Goal: Task Accomplishment & Management: Manage account settings

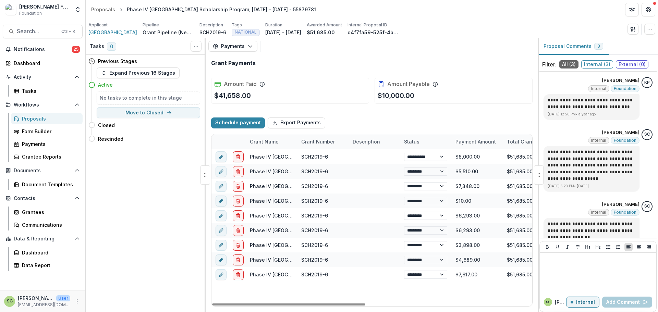
select select "****"
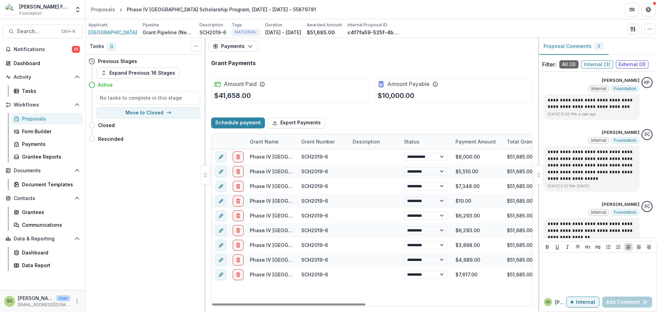
select select "****"
click at [12, 38] on button "Search... Ctrl + K" at bounding box center [43, 32] width 80 height 14
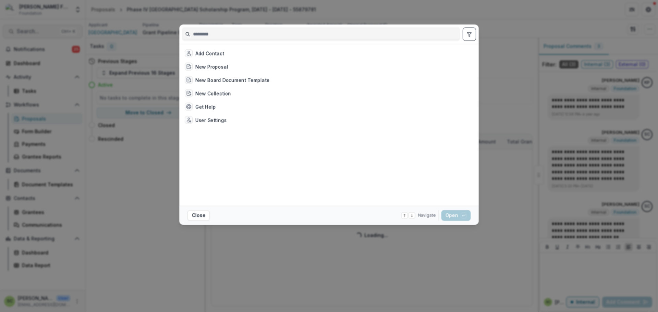
select select "****"
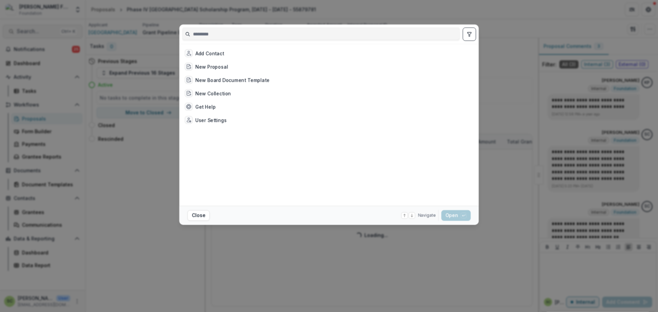
select select "****"
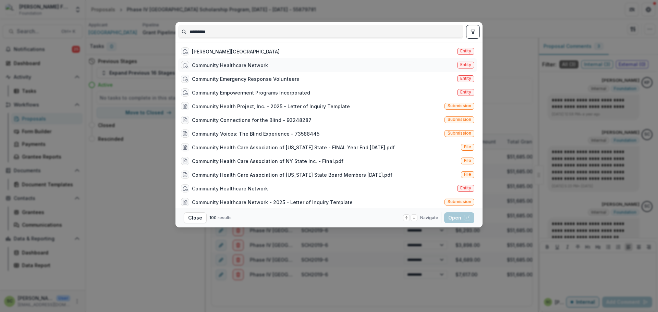
type input "*********"
click at [374, 63] on div "Community Healthcare Network Entity" at bounding box center [327, 65] width 299 height 14
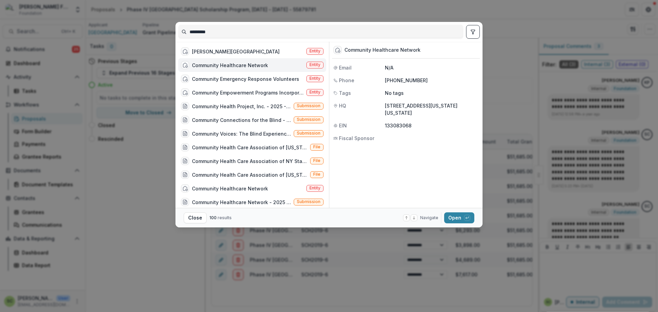
click at [294, 63] on div "Community Healthcare Network Entity" at bounding box center [252, 65] width 148 height 14
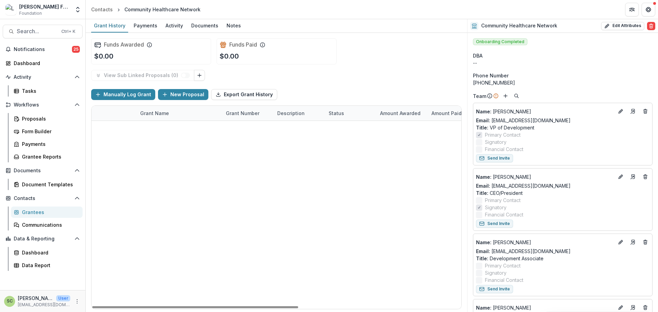
click at [188, 130] on link "Expanding Primary Vision Care" at bounding box center [176, 128] width 73 height 7
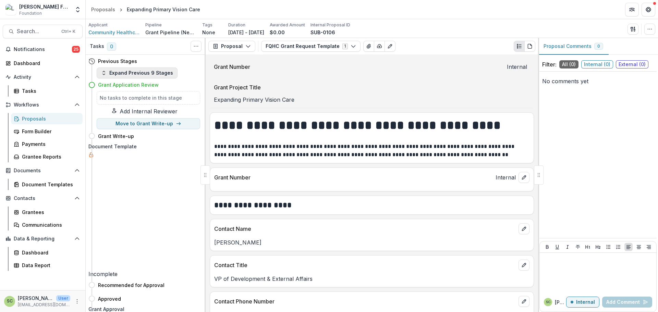
click at [154, 73] on button "Expand Previous 9 Stages" at bounding box center [137, 73] width 81 height 11
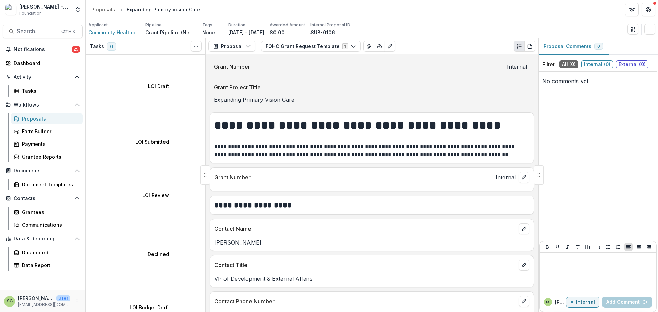
select select "**********"
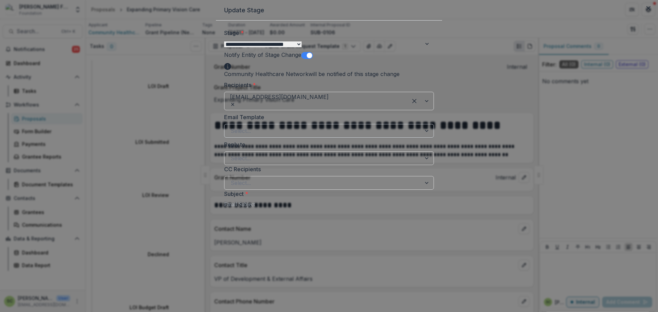
click at [267, 138] on div "Select..." at bounding box center [329, 131] width 210 height 14
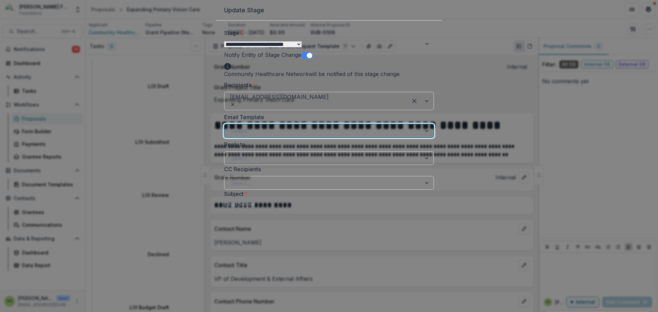
click at [274, 312] on div "The [PERSON_NAME] Fund for the Blind has re-opened your Application for Revision" at bounding box center [329, 316] width 658 height 8
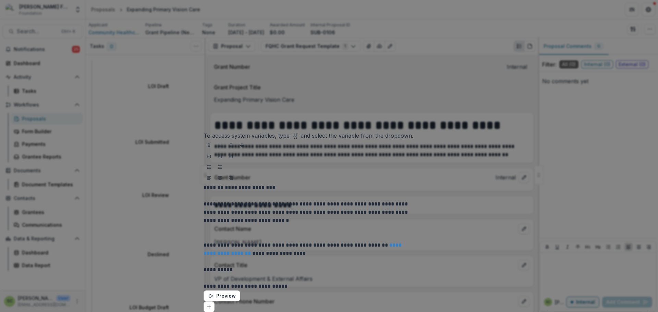
scroll to position [301, 0]
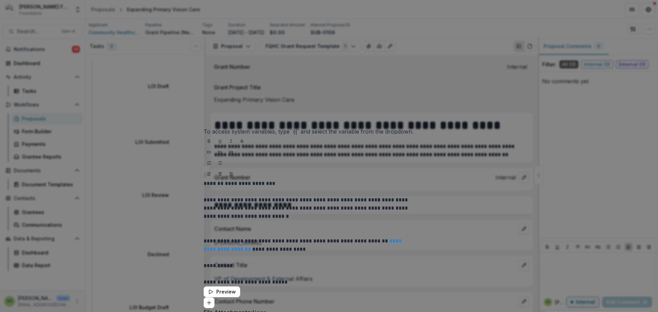
drag, startPoint x: 270, startPoint y: 234, endPoint x: 269, endPoint y: 231, distance: 3.6
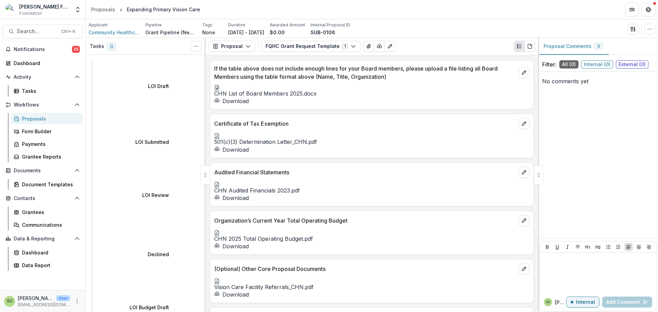
scroll to position [2776, 0]
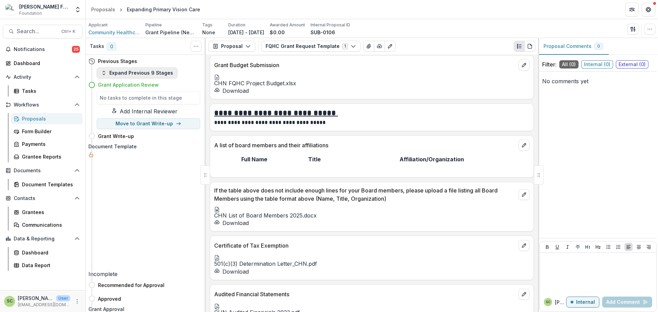
click at [153, 74] on button "Expand Previous 9 Stages" at bounding box center [137, 73] width 81 height 11
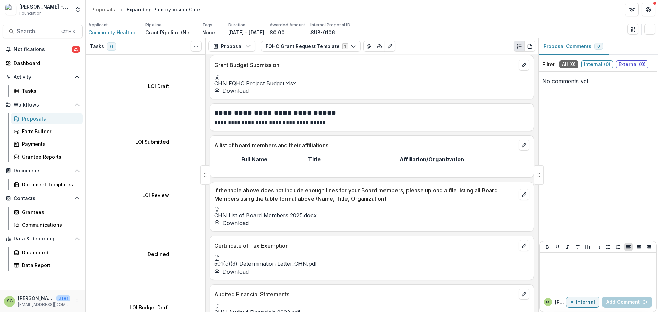
select select "**********"
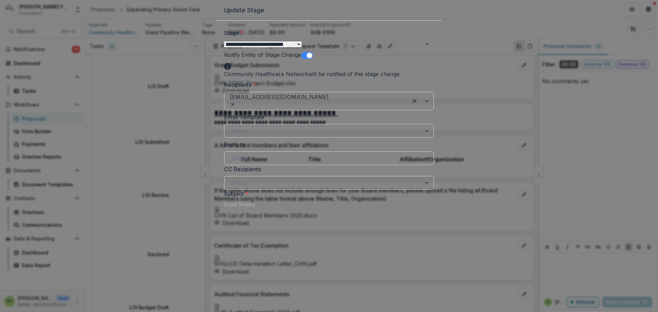
click at [272, 136] on div at bounding box center [323, 131] width 184 height 10
click at [270, 312] on div "The [PERSON_NAME] Fund for the Blind has re-opened your Application for Revision" at bounding box center [329, 316] width 658 height 8
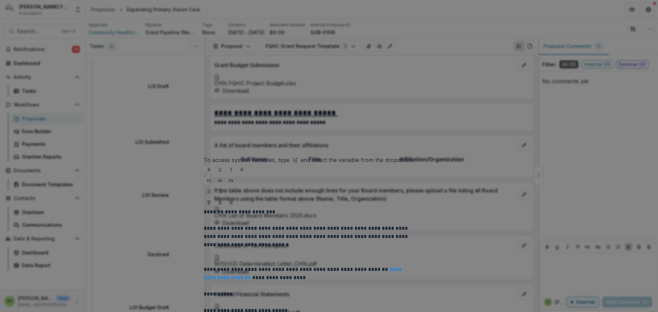
scroll to position [301, 0]
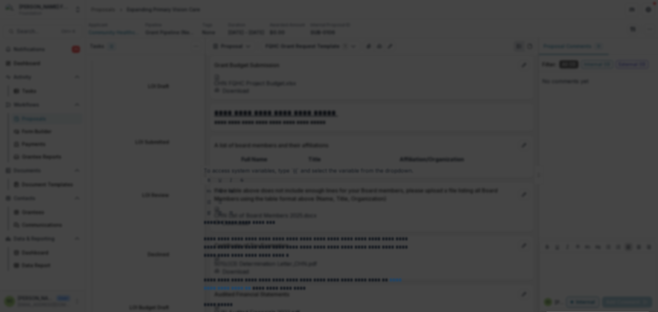
drag, startPoint x: 335, startPoint y: 134, endPoint x: 273, endPoint y: 134, distance: 62.4
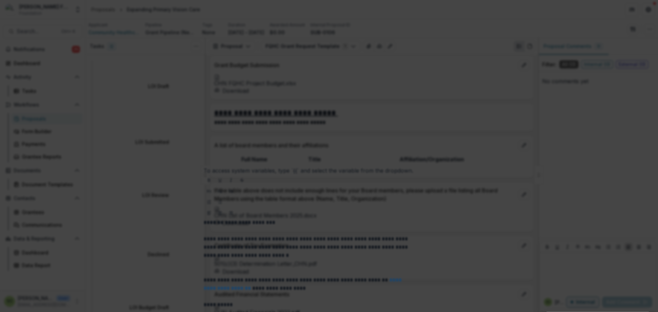
copy p "[PERSON_NAME] Requested"
drag, startPoint x: 268, startPoint y: 140, endPoint x: 365, endPoint y: 190, distance: 109.0
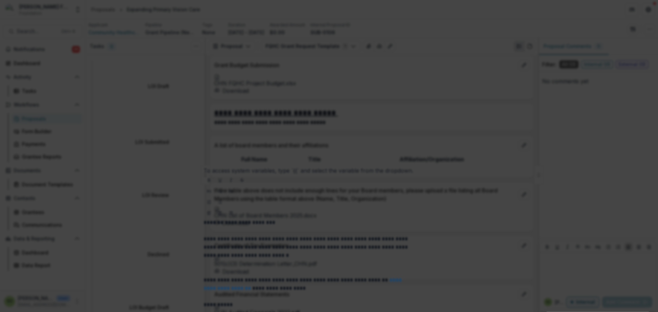
copy p "Planned activities, including who will be served (demographics, current patient…"
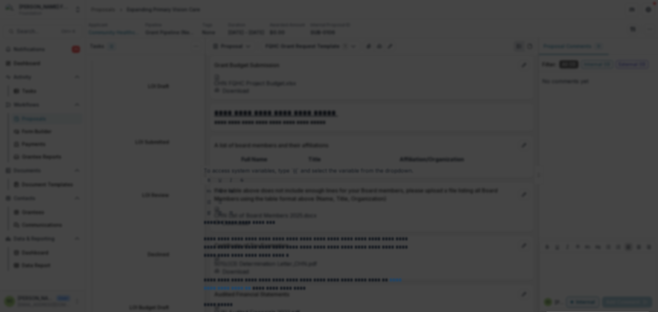
drag, startPoint x: 268, startPoint y: 172, endPoint x: 285, endPoint y: 171, distance: 17.8
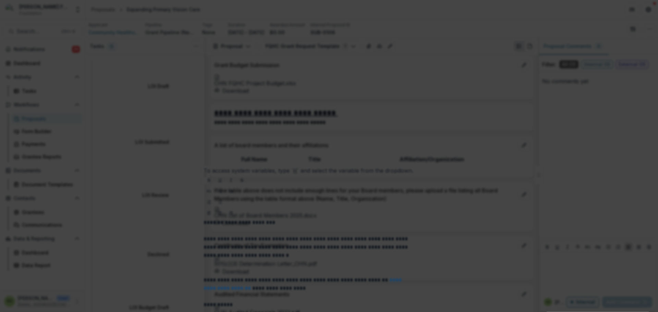
copy p "Cover Letter"
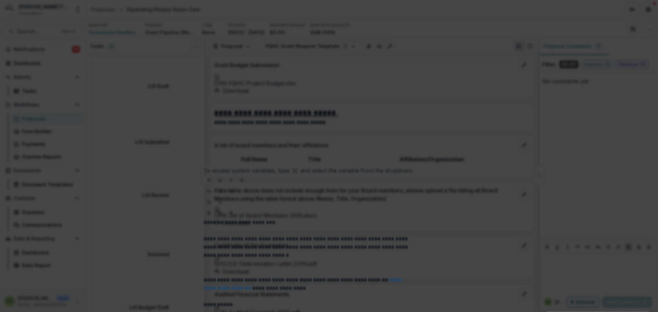
drag, startPoint x: 267, startPoint y: 155, endPoint x: 317, endPoint y: 153, distance: 49.4
copy p "Grant Budget Submission"
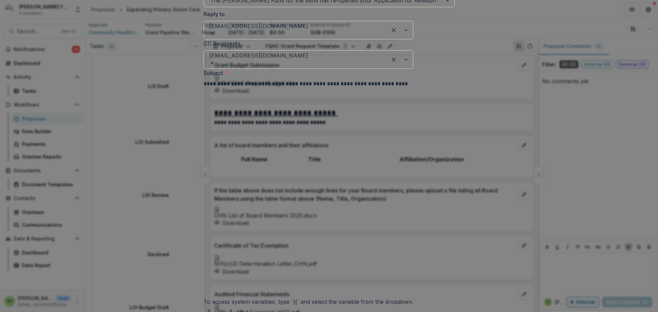
scroll to position [125, 0]
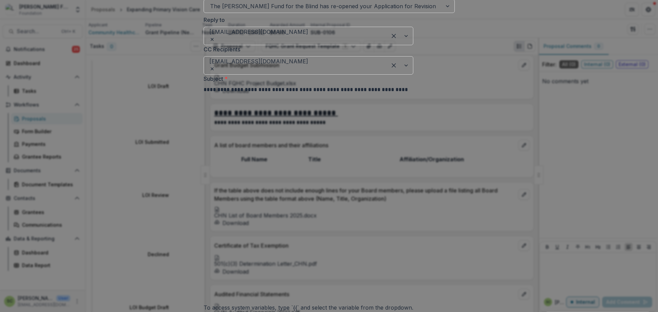
drag, startPoint x: 299, startPoint y: 247, endPoint x: 223, endPoint y: 198, distance: 89.8
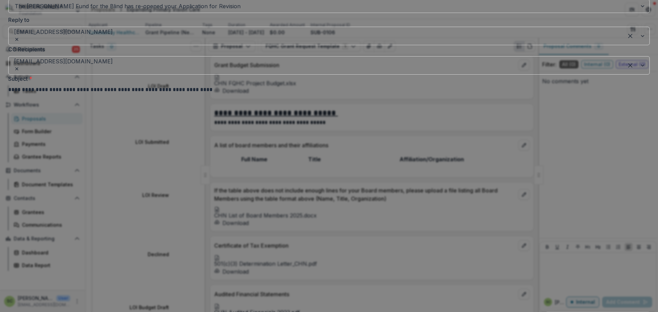
drag, startPoint x: 331, startPoint y: 184, endPoint x: 367, endPoint y: 192, distance: 36.8
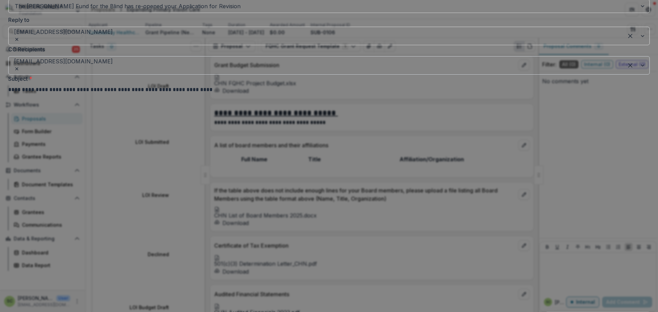
click at [302, 70] on div at bounding box center [365, 66] width 504 height 10
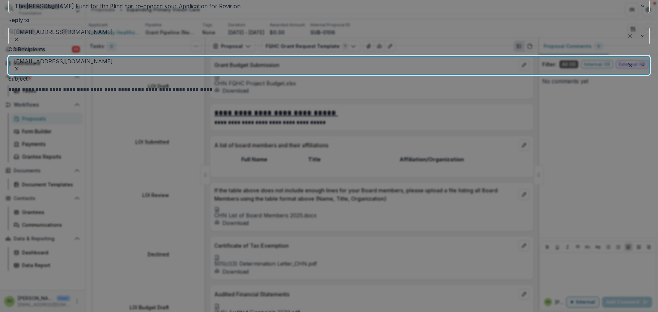
click at [303, 312] on div "[EMAIL_ADDRESS][DOMAIN_NAME]" at bounding box center [329, 316] width 658 height 8
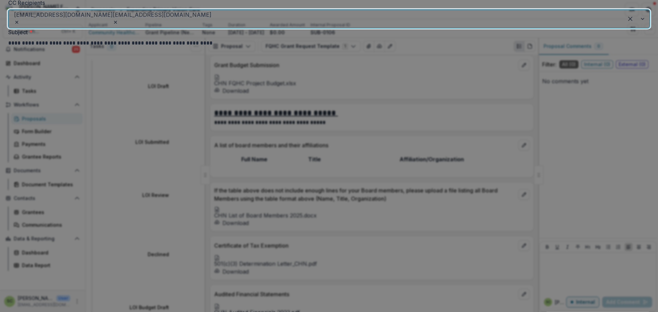
scroll to position [262, 0]
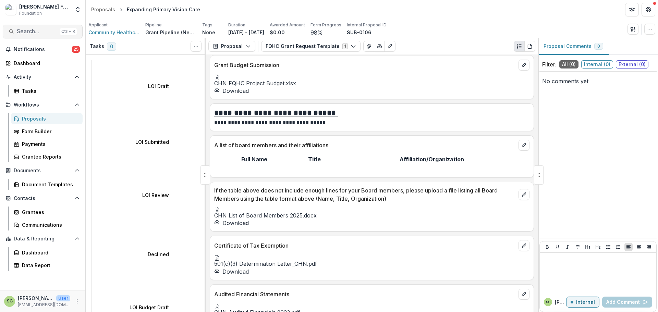
click at [45, 29] on span "Search..." at bounding box center [37, 31] width 40 height 7
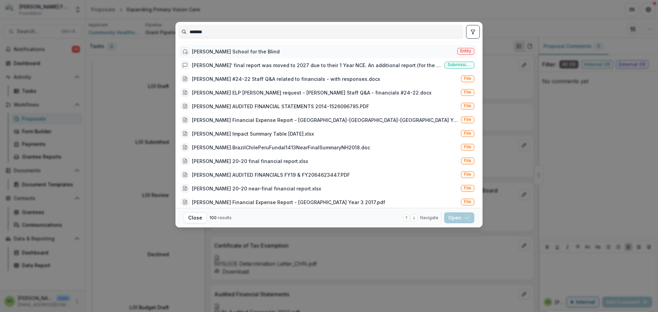
type input "*******"
click at [247, 51] on div "[PERSON_NAME] School for the Blind" at bounding box center [236, 51] width 88 height 7
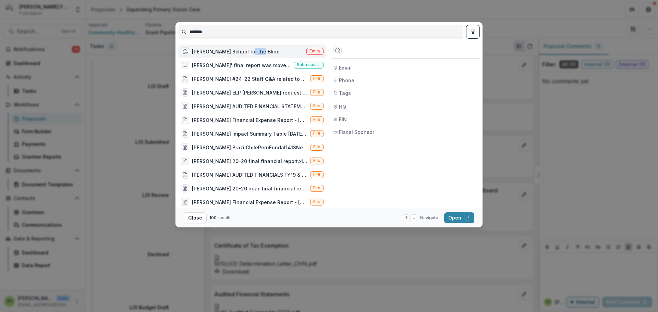
click at [247, 51] on div "[PERSON_NAME] School for the Blind" at bounding box center [236, 51] width 88 height 7
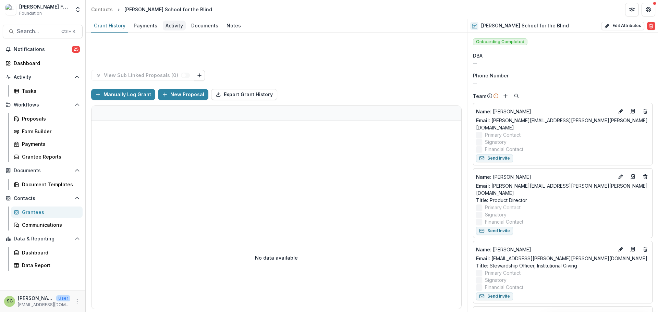
click at [169, 26] on div "Activity" at bounding box center [174, 26] width 23 height 10
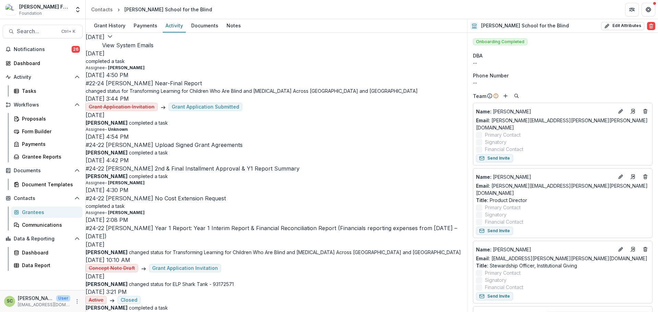
click at [154, 45] on button "View System Emails" at bounding box center [127, 45] width 51 height 8
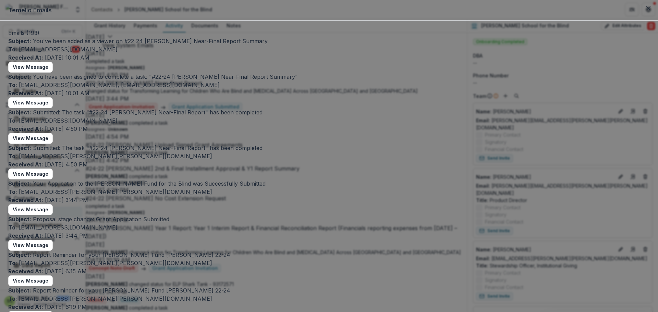
scroll to position [137, 0]
click at [332, 246] on div "Temelio Emails Emails ( 193 ) Subject: You've been added as a viewer on #22-24 …" at bounding box center [329, 156] width 658 height 312
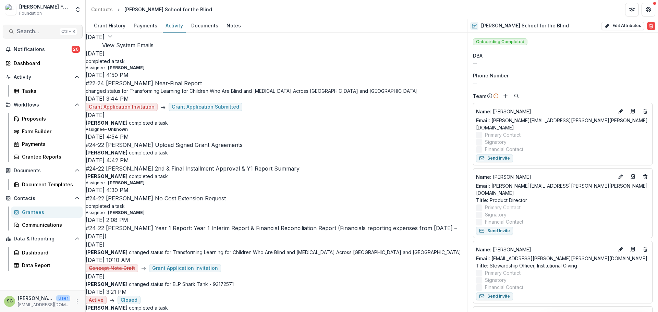
click at [37, 31] on span "Search..." at bounding box center [37, 31] width 40 height 7
